Goal: Transaction & Acquisition: Purchase product/service

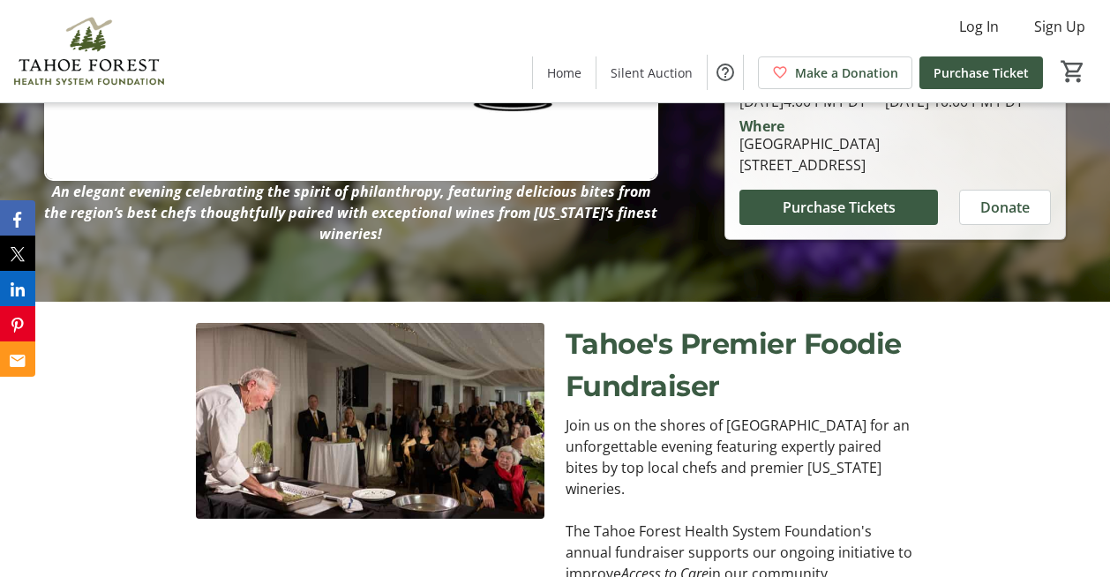
scroll to position [288, 0]
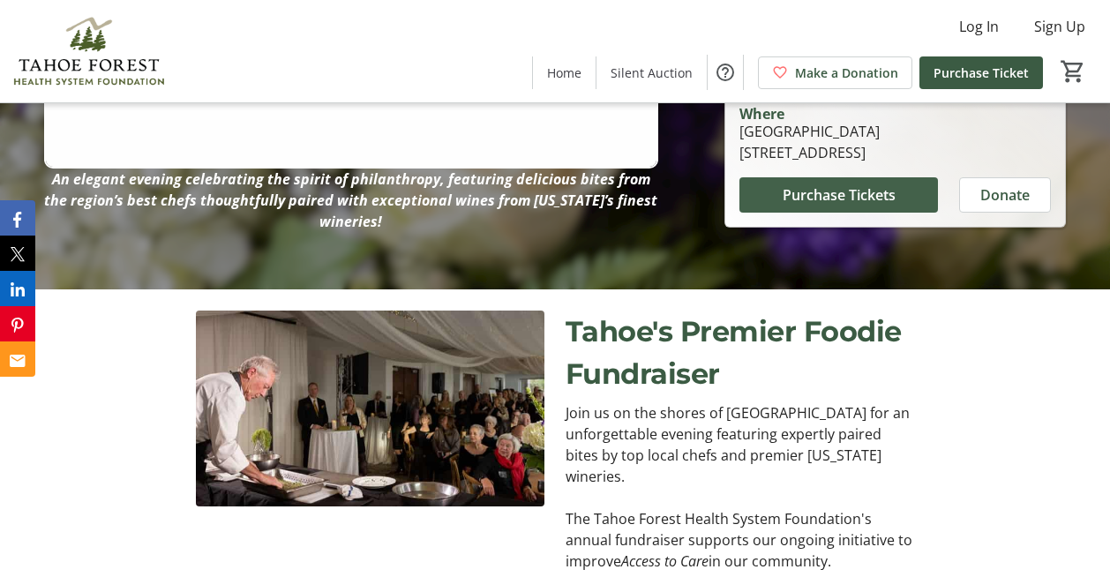
click at [834, 206] on span "Purchase Tickets" at bounding box center [838, 194] width 113 height 21
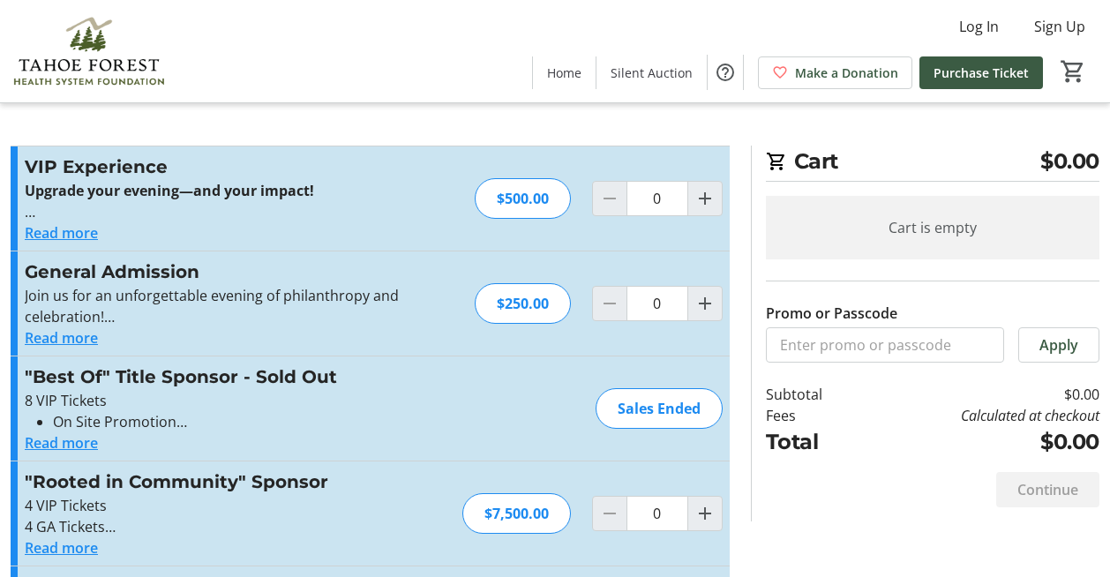
click at [54, 228] on button "Read more" at bounding box center [61, 232] width 73 height 21
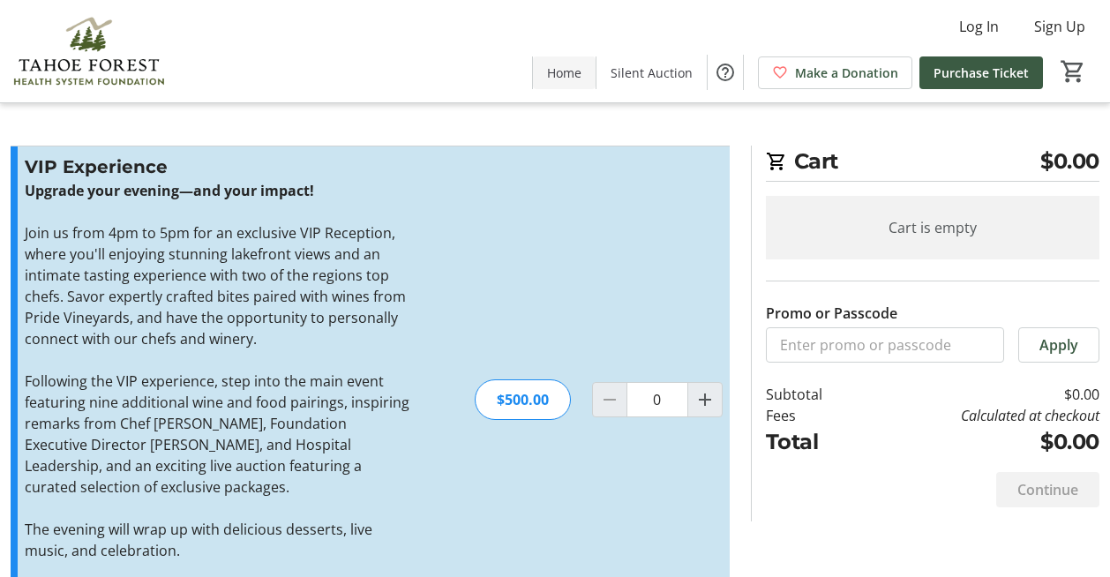
click at [572, 76] on span "Home" at bounding box center [564, 73] width 34 height 19
